Goal: Information Seeking & Learning: Learn about a topic

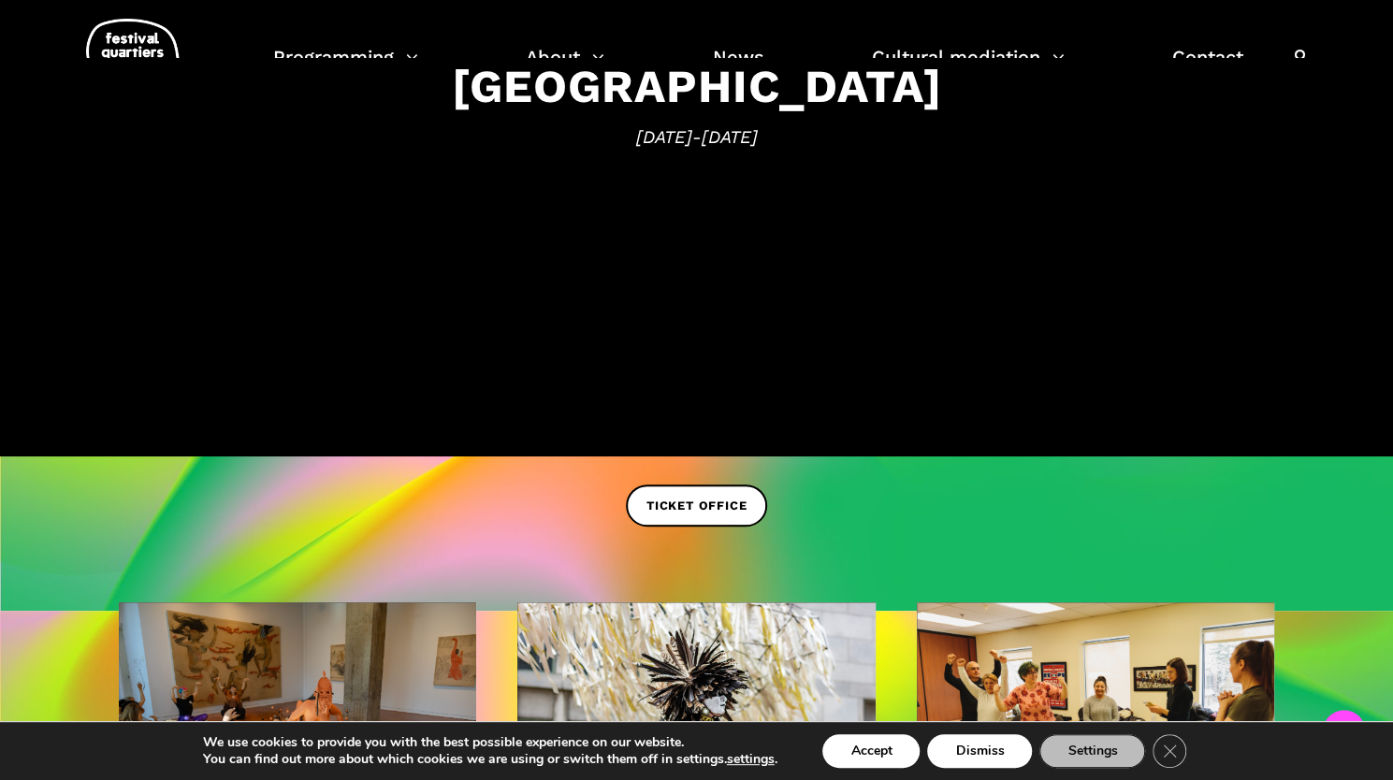
scroll to position [374, 0]
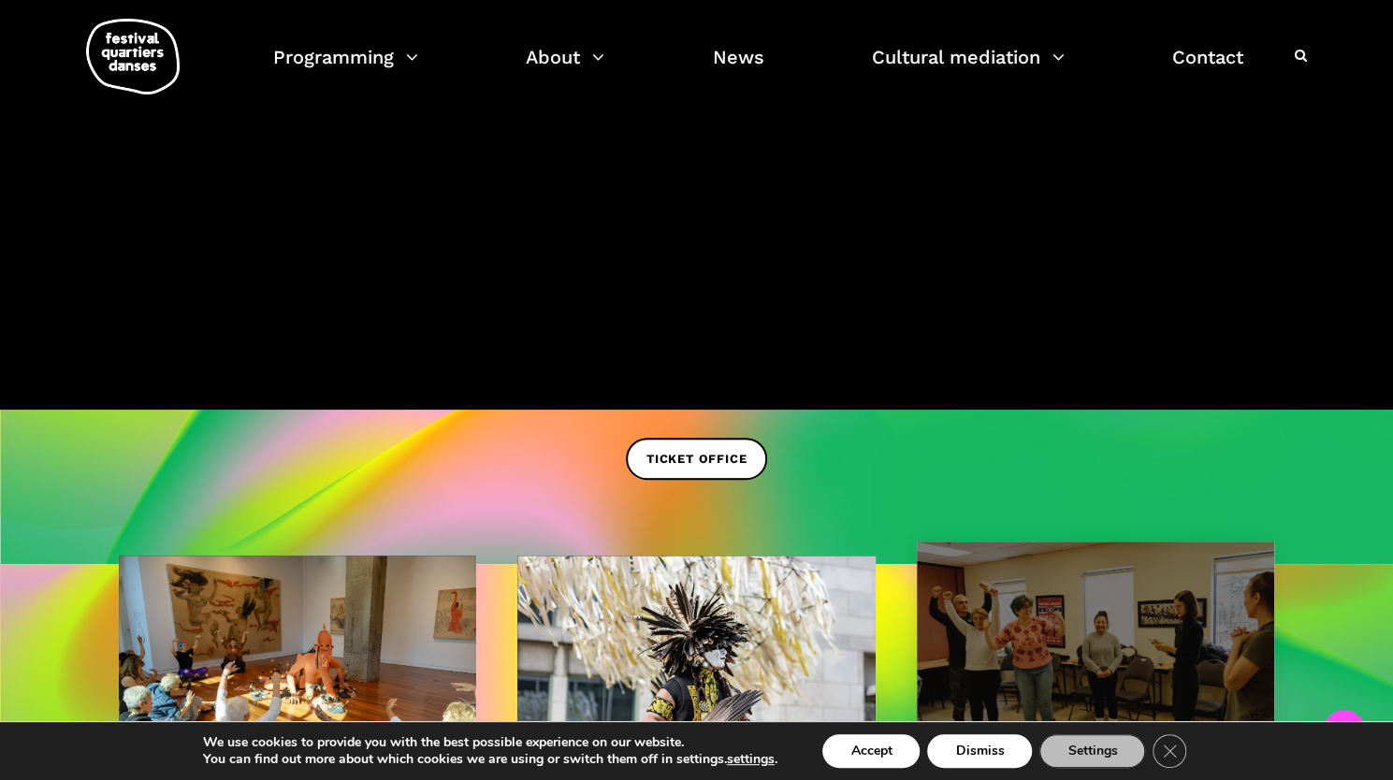
click at [983, 753] on font "Dismiss" at bounding box center [979, 751] width 49 height 18
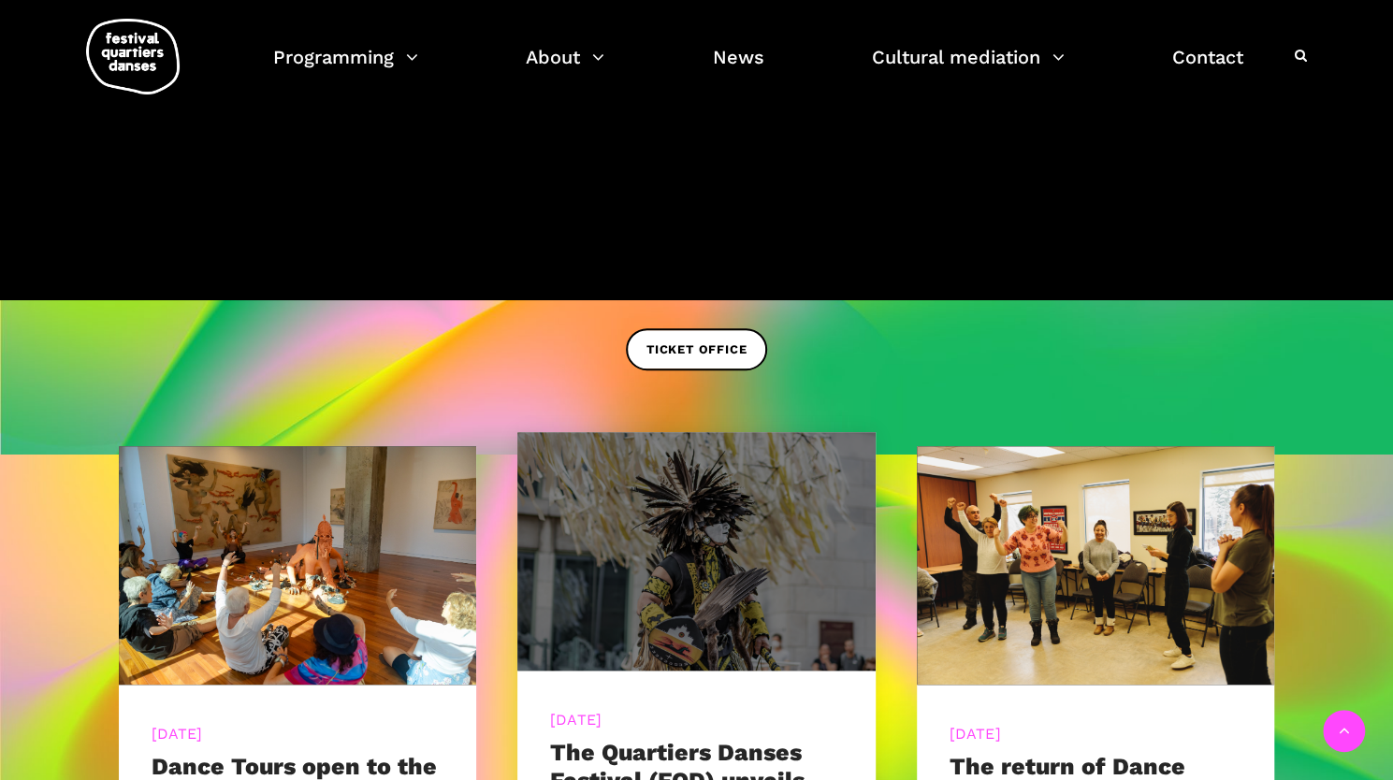
scroll to position [655, 0]
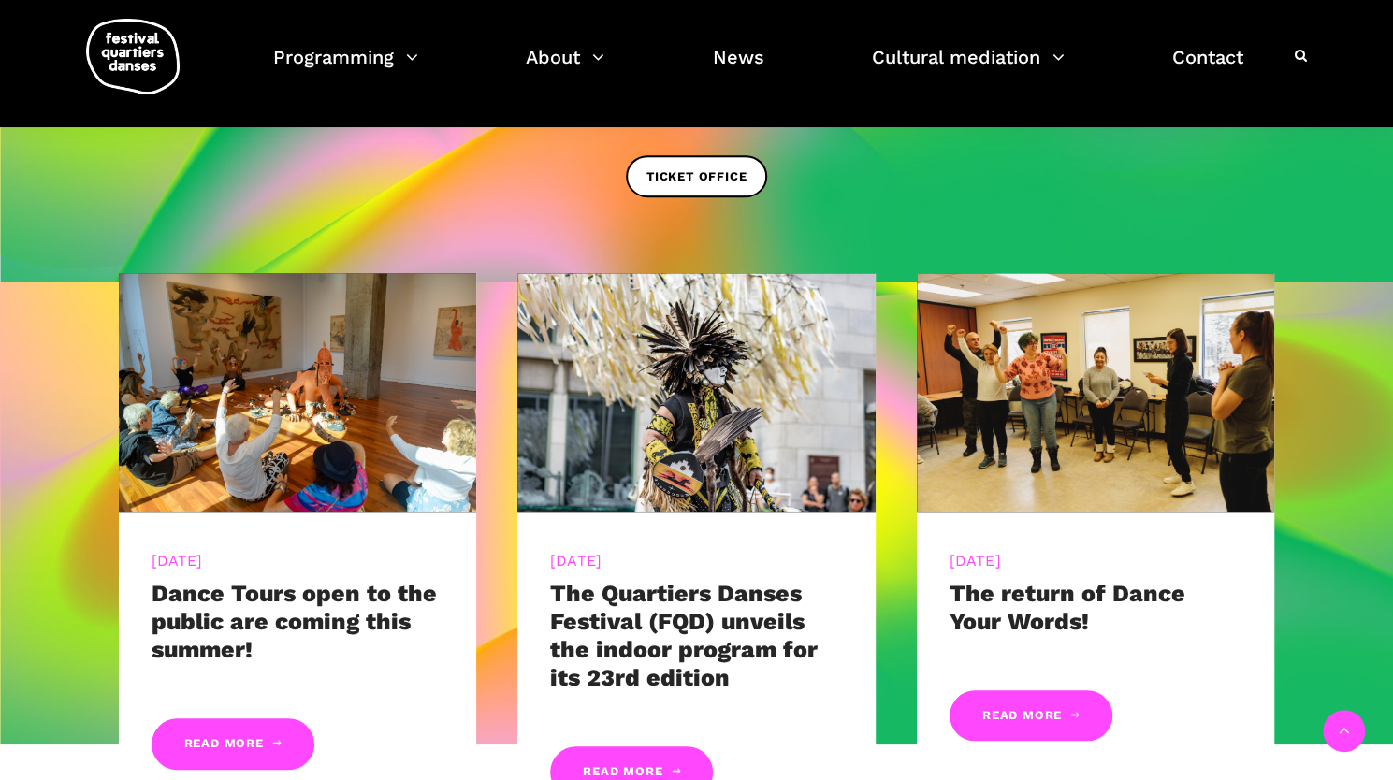
scroll to position [561, 0]
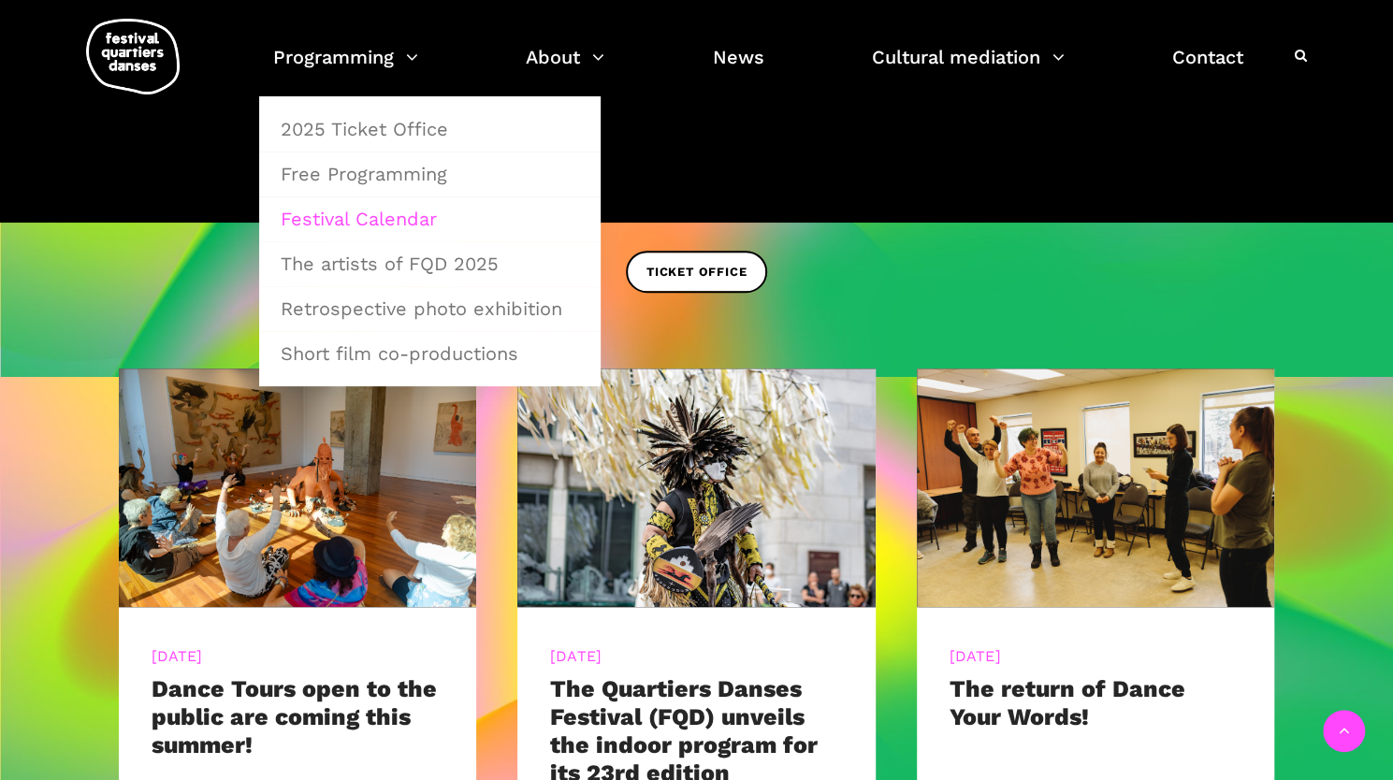
click at [339, 220] on font "Festival Calendar" at bounding box center [359, 219] width 156 height 22
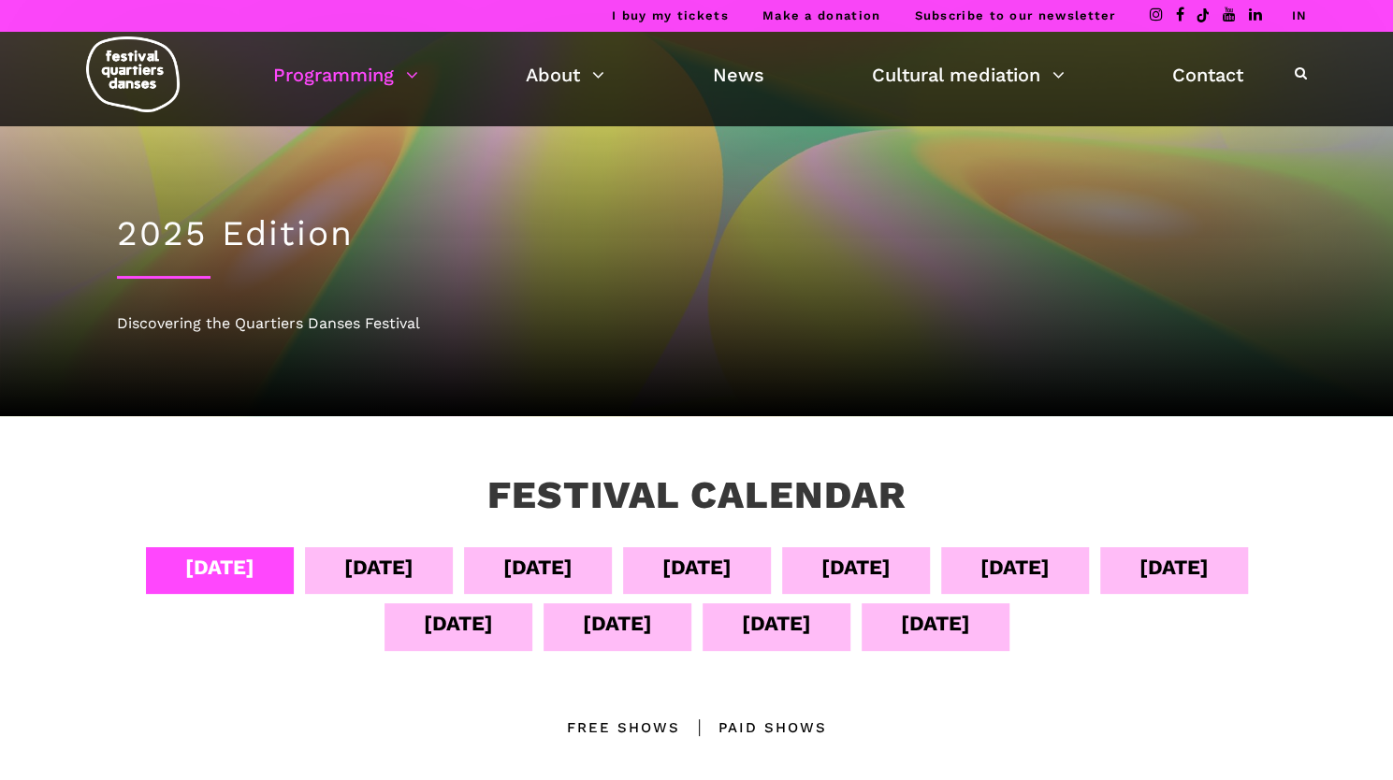
click at [652, 626] on font "[DATE]" at bounding box center [617, 623] width 69 height 23
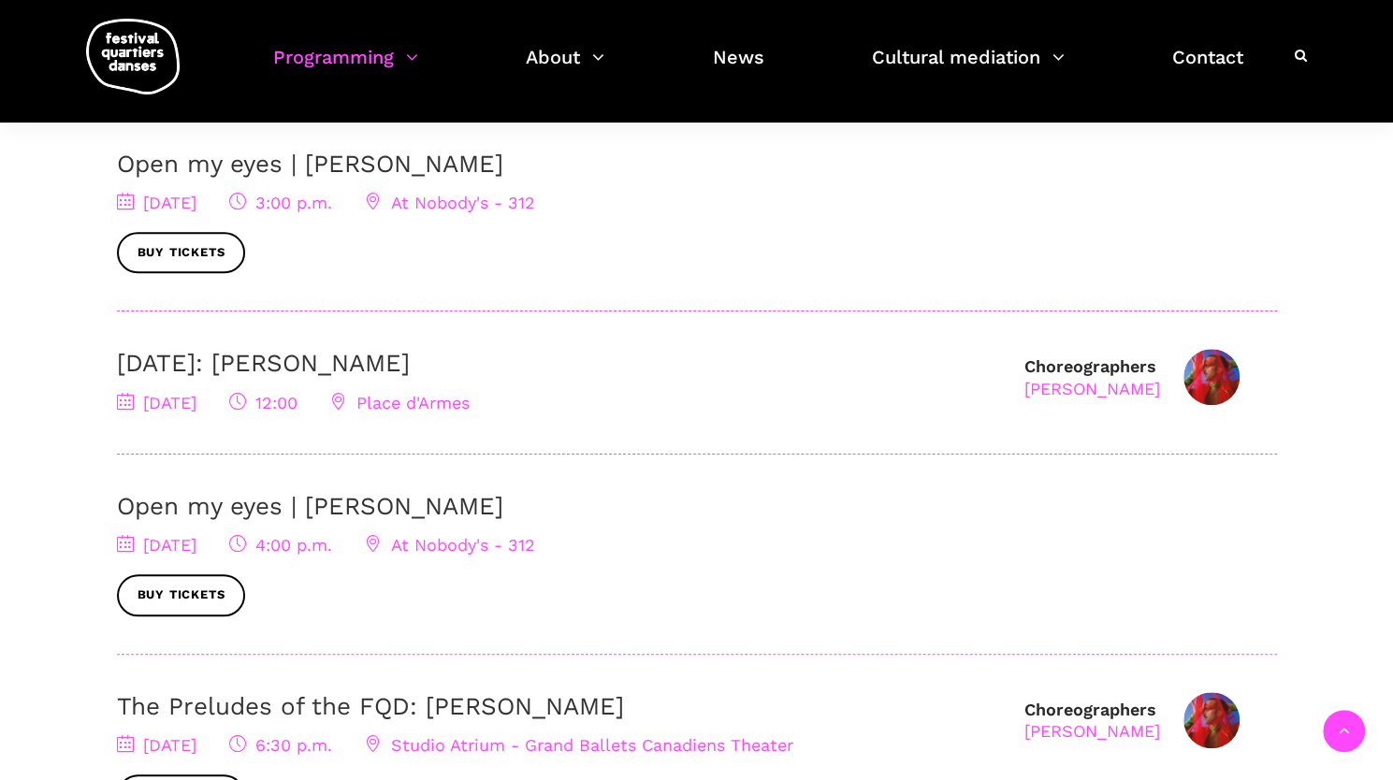
scroll to position [374, 0]
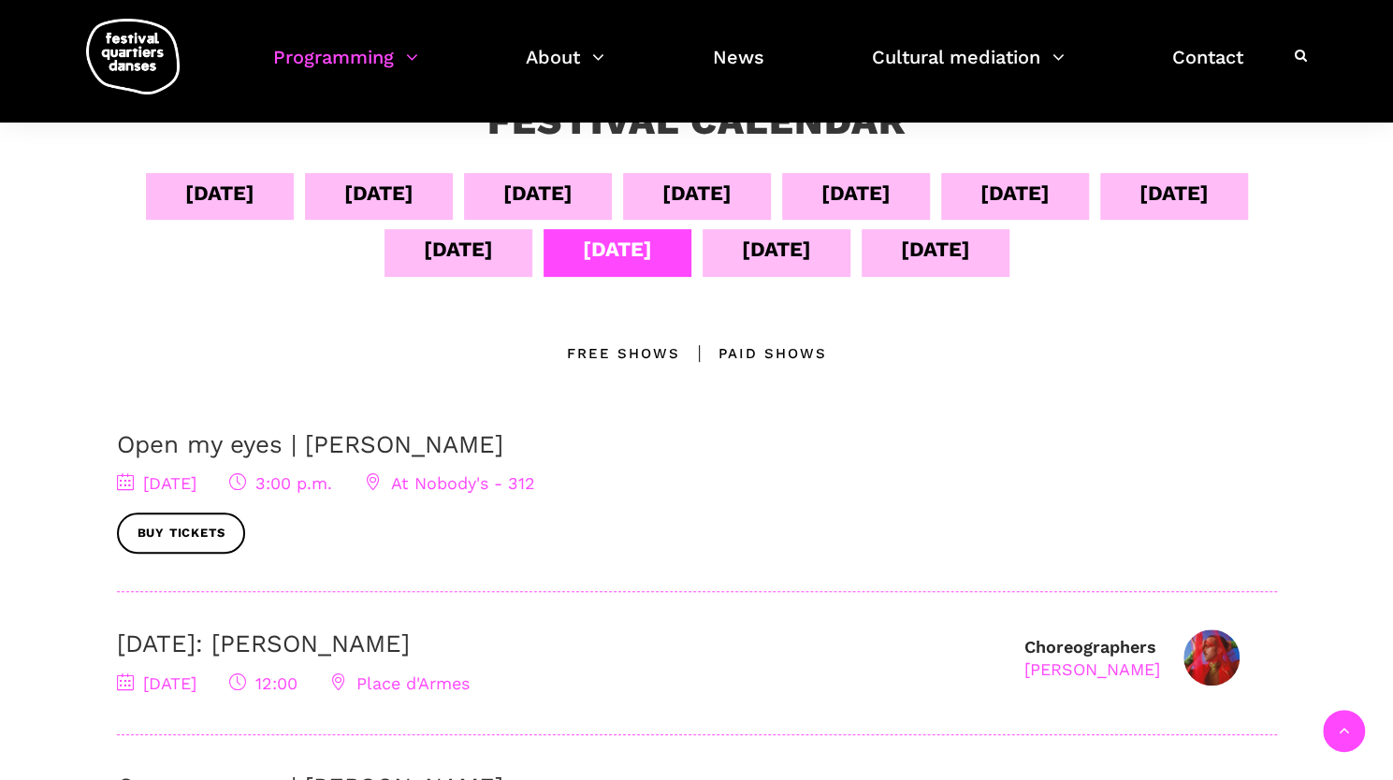
click at [811, 249] on font "[DATE]" at bounding box center [776, 249] width 69 height 23
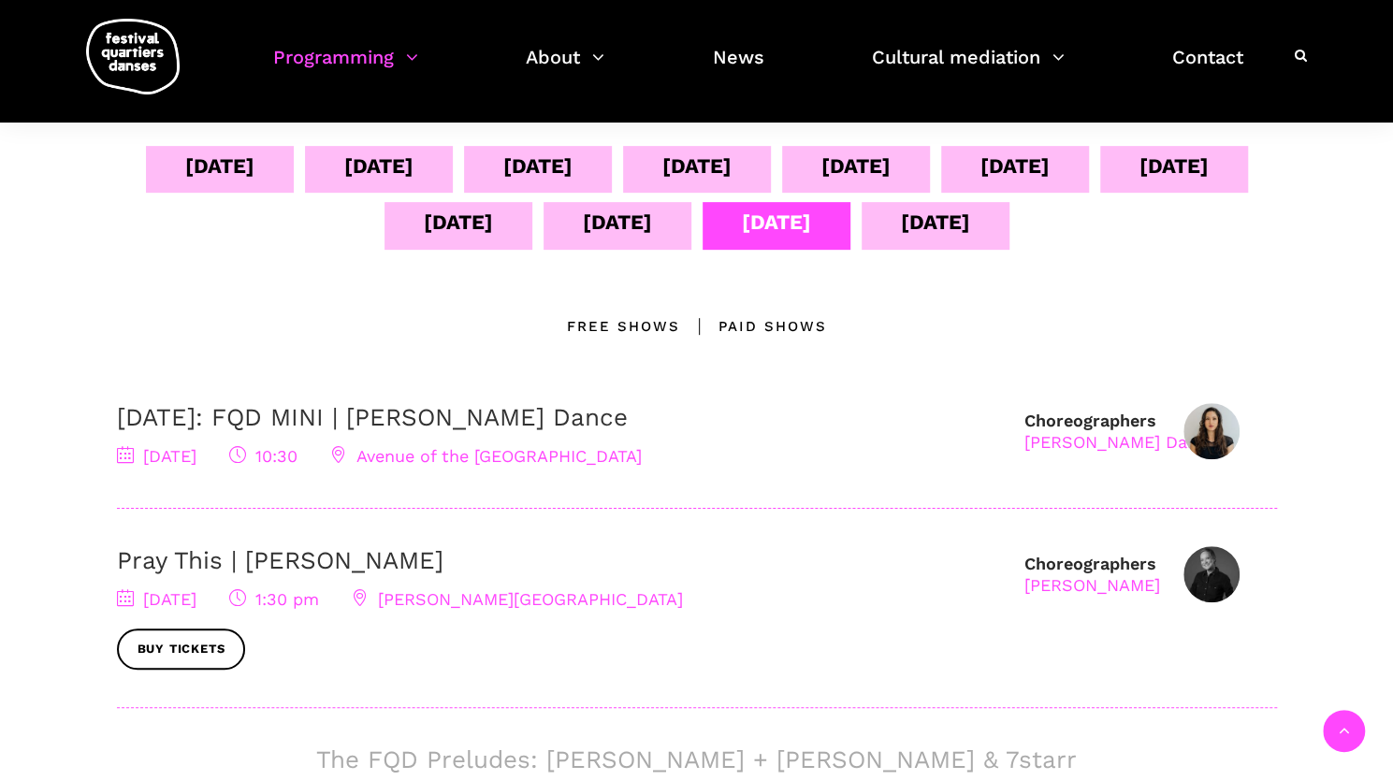
scroll to position [332, 0]
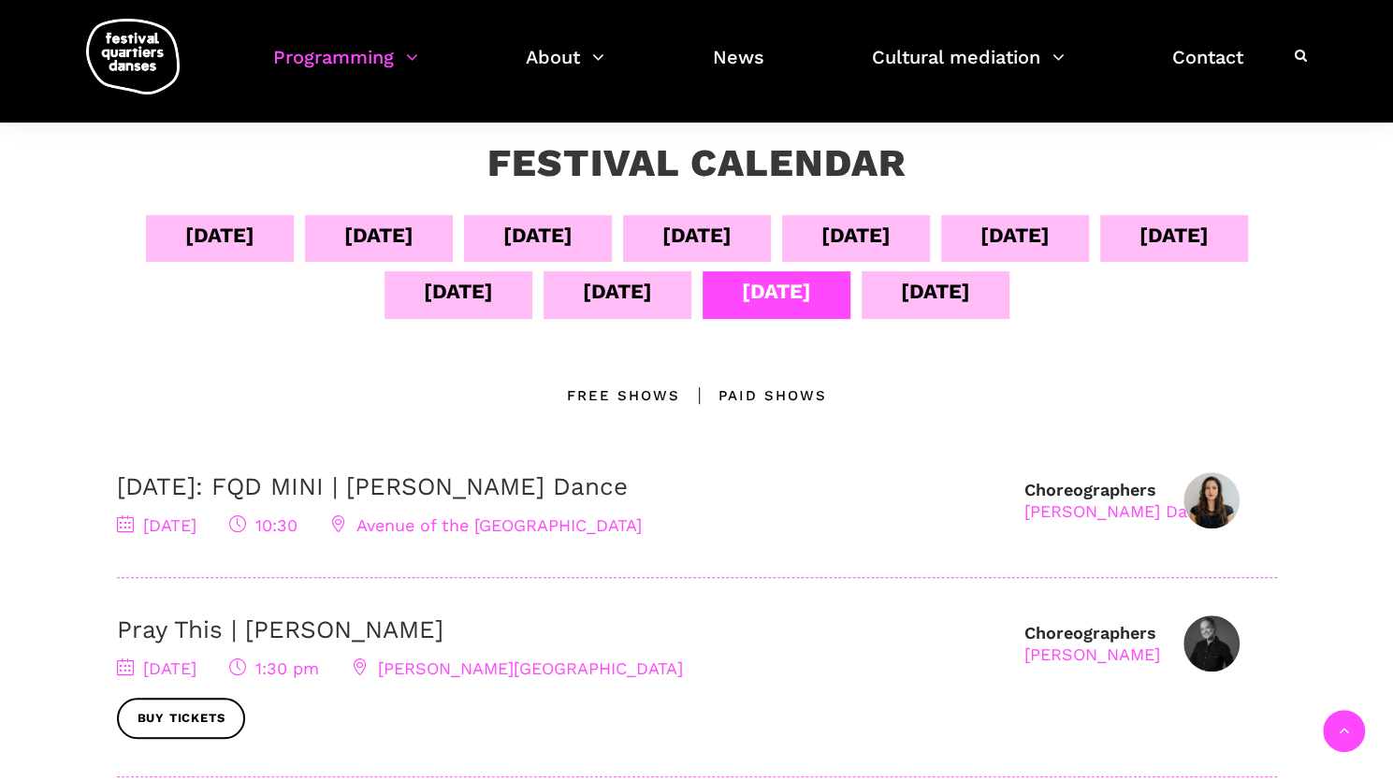
click at [901, 303] on font "[DATE]" at bounding box center [935, 291] width 69 height 23
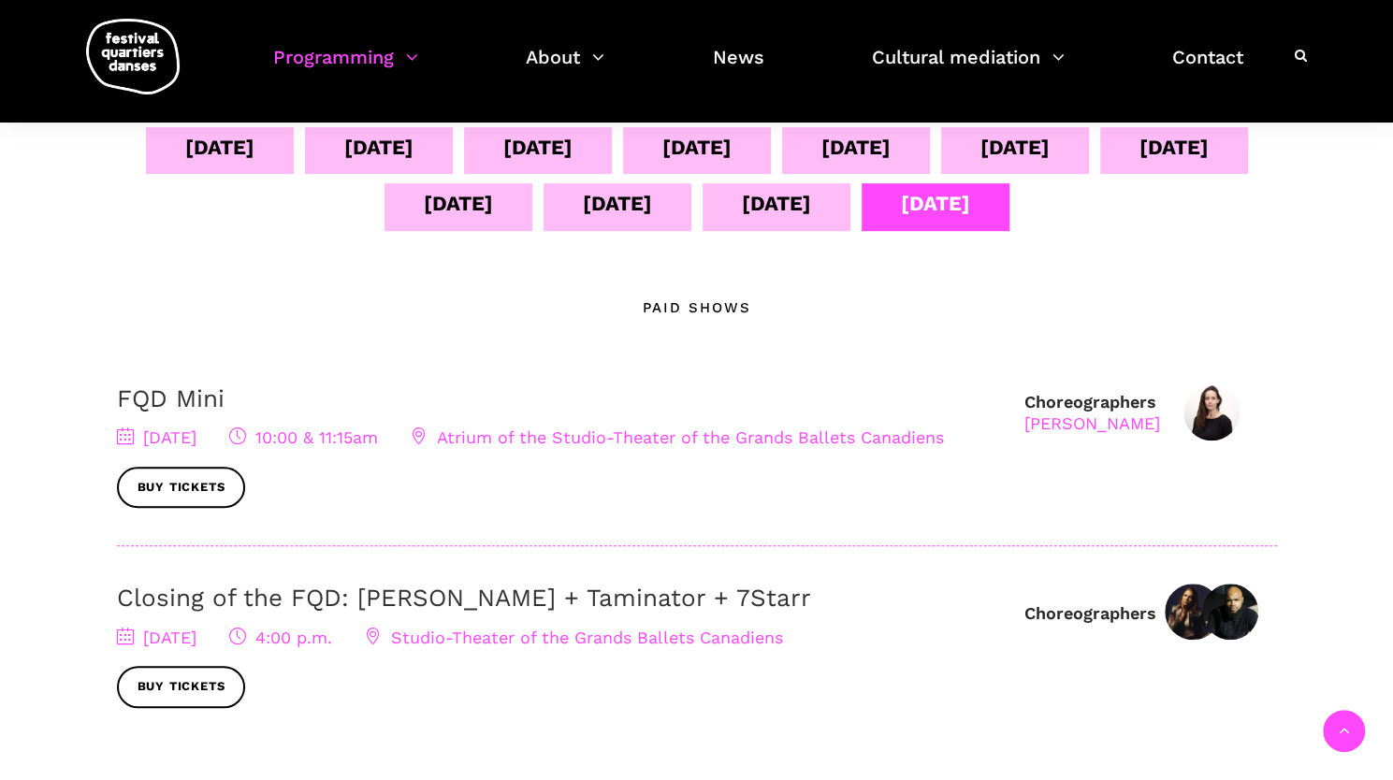
scroll to position [613, 0]
